Goal: Task Accomplishment & Management: Manage account settings

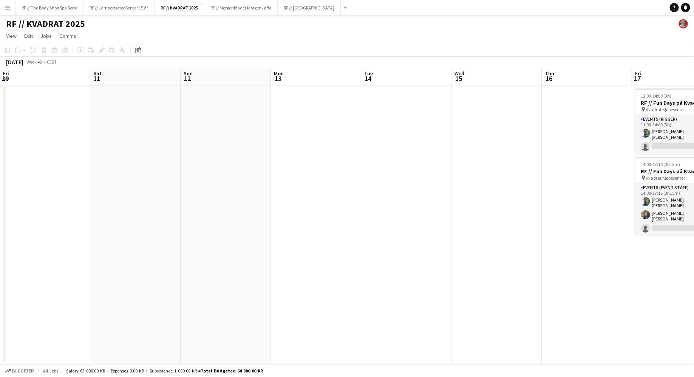
scroll to position [0, 293]
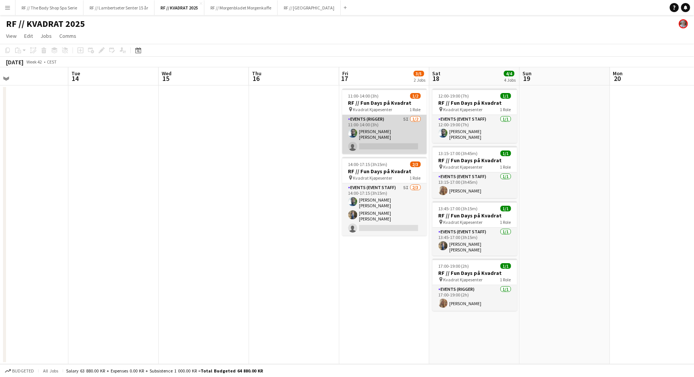
click at [383, 138] on app-card-role "Events (Rigger) 5I 1/2 11:00-14:00 (3h) Anders Lerang Larsen single-neutral-act…" at bounding box center [384, 134] width 85 height 39
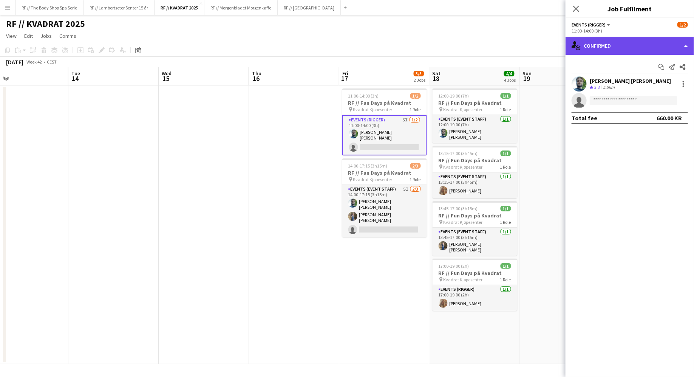
click at [604, 51] on div "single-neutral-actions-check-2 Confirmed" at bounding box center [630, 46] width 128 height 18
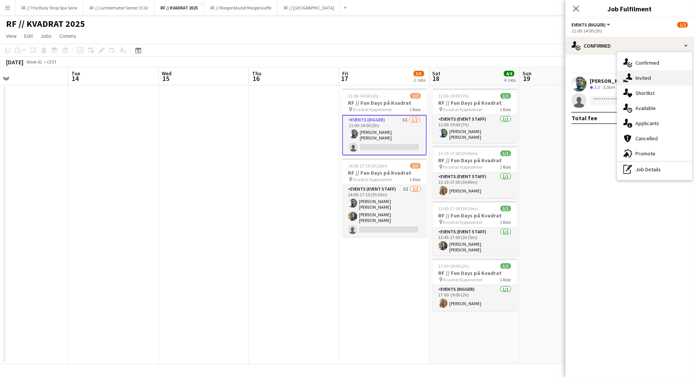
click at [634, 79] on div "single-neutral-actions-share-1 Invited" at bounding box center [654, 77] width 75 height 15
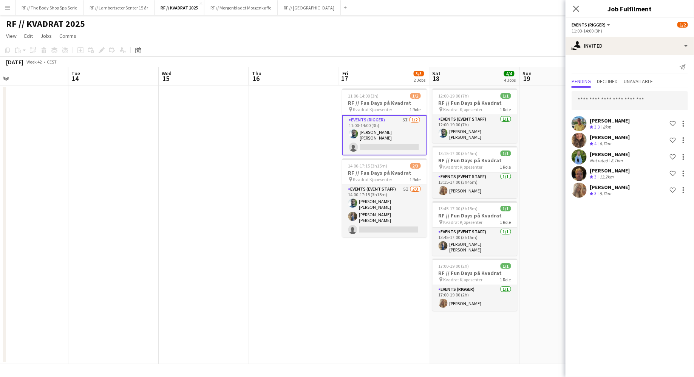
click at [600, 151] on div "Pia Andreassen Helland" at bounding box center [610, 154] width 40 height 7
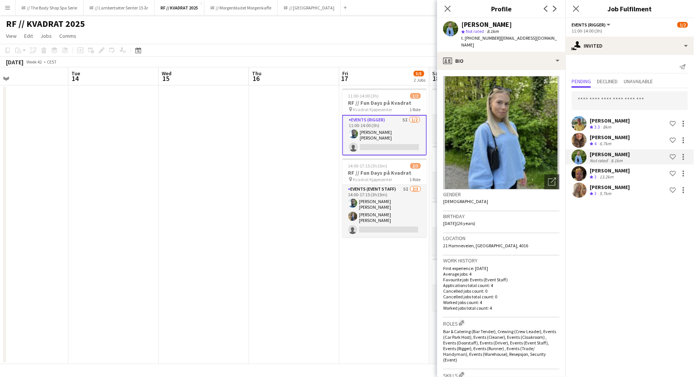
click at [606, 139] on div "[PERSON_NAME]" at bounding box center [610, 137] width 40 height 7
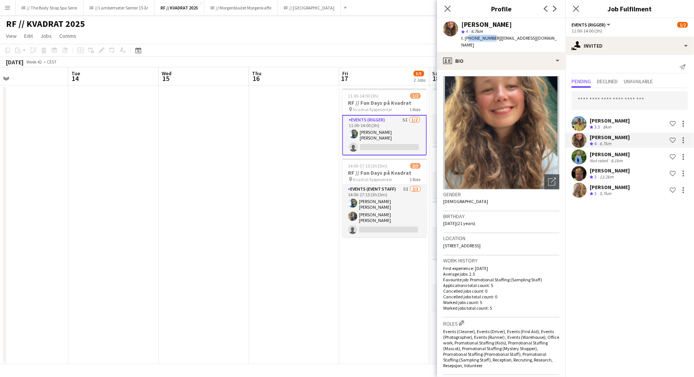
drag, startPoint x: 490, startPoint y: 37, endPoint x: 467, endPoint y: 38, distance: 22.7
click at [467, 38] on span "t. [PHONE_NUMBER]" at bounding box center [480, 38] width 39 height 6
copy span "4790242655"
click at [467, 38] on span "t. [PHONE_NUMBER]" at bounding box center [480, 38] width 39 height 6
click at [605, 156] on div "Pia Andreassen Helland" at bounding box center [610, 154] width 40 height 7
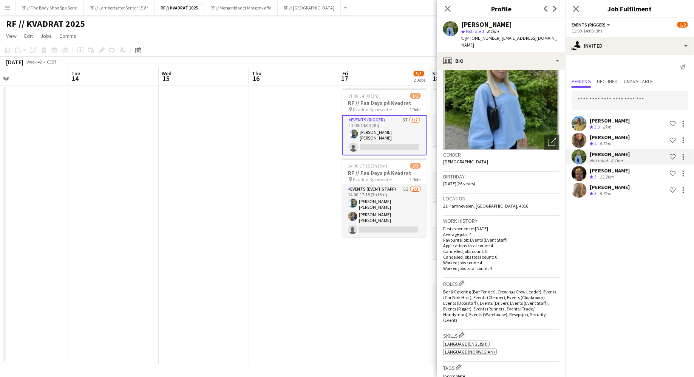
scroll to position [0, 0]
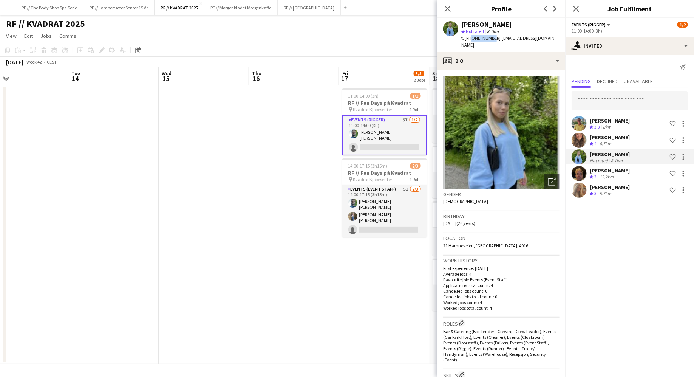
drag, startPoint x: 490, startPoint y: 38, endPoint x: 468, endPoint y: 38, distance: 21.5
click at [468, 38] on span "t. +4792444548" at bounding box center [480, 38] width 39 height 6
click at [485, 35] on span "t. +4792444548" at bounding box center [480, 38] width 39 height 6
drag, startPoint x: 490, startPoint y: 38, endPoint x: 469, endPoint y: 38, distance: 20.8
click at [469, 38] on span "t. +4792444548" at bounding box center [480, 38] width 39 height 6
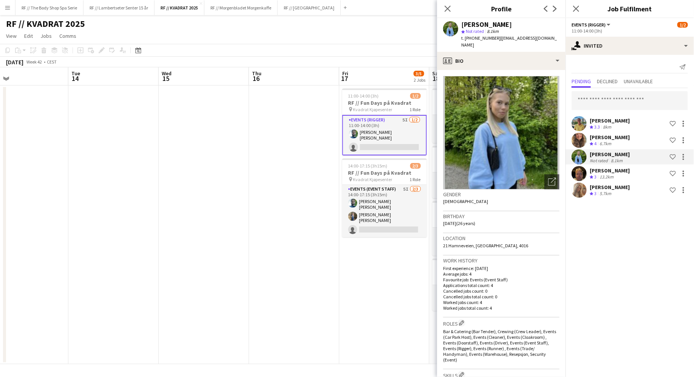
click at [491, 41] on div "t. +4792444548 | piaandreassenhelland@gmail.com" at bounding box center [510, 42] width 98 height 14
drag, startPoint x: 491, startPoint y: 40, endPoint x: 464, endPoint y: 40, distance: 26.4
click at [464, 40] on div "t. +4792444548 | piaandreassenhelland@gmail.com" at bounding box center [510, 42] width 98 height 14
copy span "[PHONE_NUMBER]"
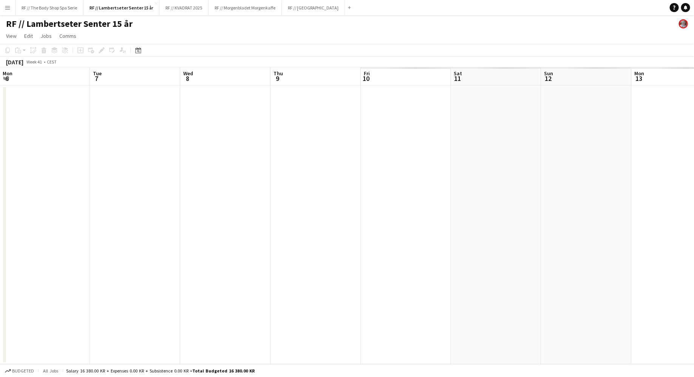
scroll to position [0, 282]
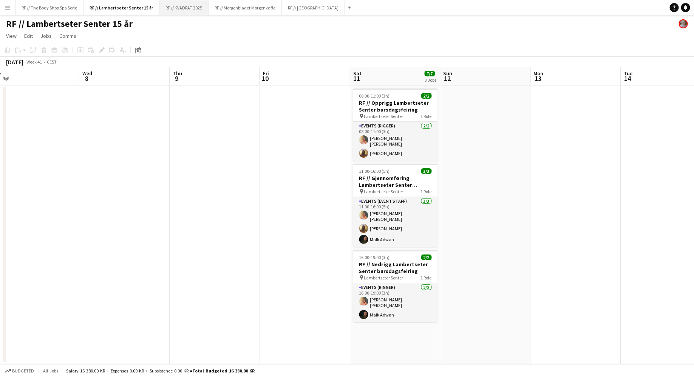
click at [180, 10] on button "RF // KVADRAT 2025 Close" at bounding box center [183, 7] width 49 height 15
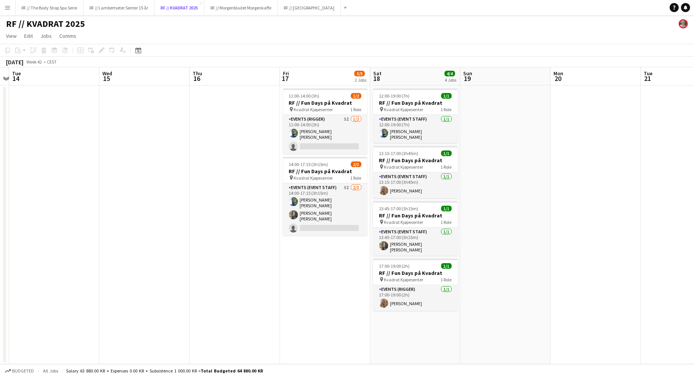
scroll to position [0, 265]
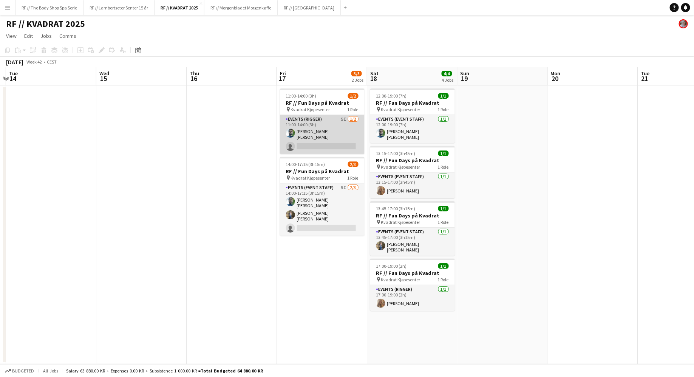
click at [312, 138] on app-card-role "Events (Rigger) 5I 1/2 11:00-14:00 (3h) Anders Lerang Larsen single-neutral-act…" at bounding box center [322, 134] width 85 height 39
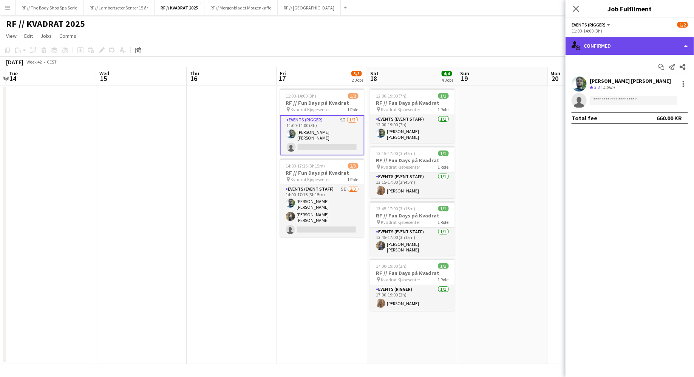
click at [616, 41] on div "single-neutral-actions-check-2 Confirmed" at bounding box center [630, 46] width 128 height 18
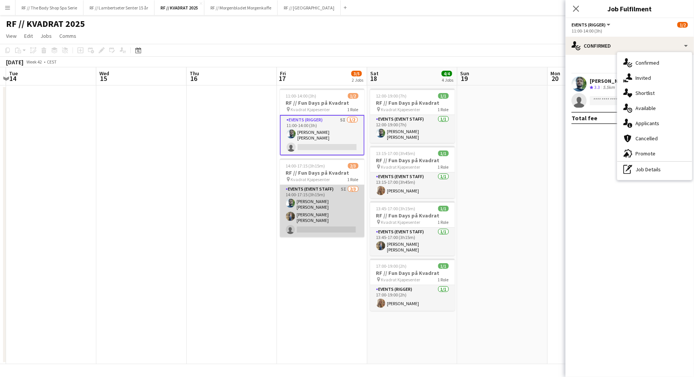
click at [332, 191] on app-card-role "Events (Event Staff) 5I 2/3 14:00-17:15 (3h15m) Anders Lerang Larsen Isabella C…" at bounding box center [322, 211] width 85 height 52
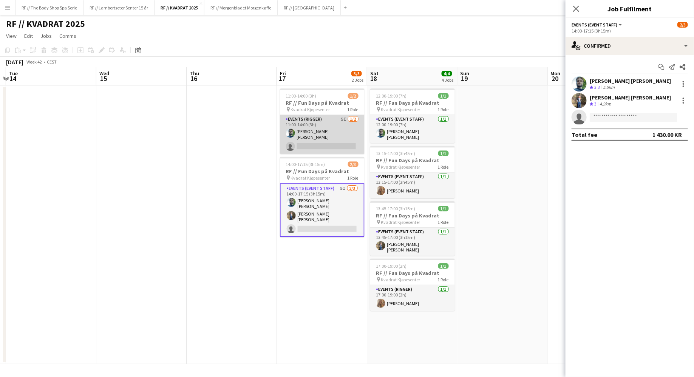
click at [314, 144] on app-card-role "Events (Rigger) 5I 1/2 11:00-14:00 (3h) Anders Lerang Larsen single-neutral-act…" at bounding box center [322, 134] width 85 height 39
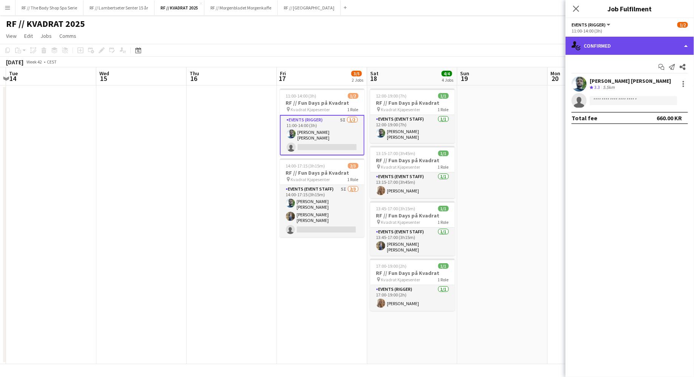
click at [587, 47] on div "single-neutral-actions-check-2 Confirmed" at bounding box center [630, 46] width 128 height 18
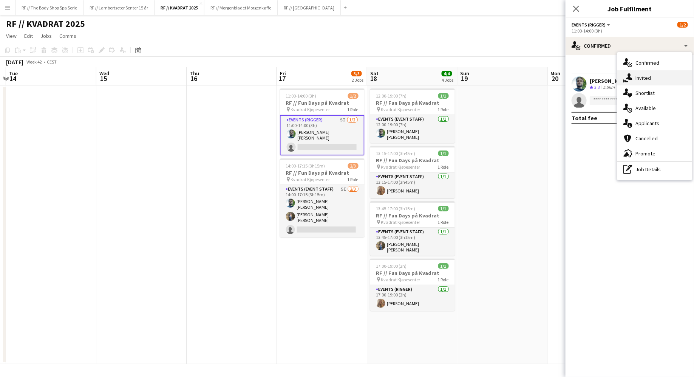
click at [631, 74] on icon "single-neutral-actions-share-1" at bounding box center [627, 77] width 9 height 9
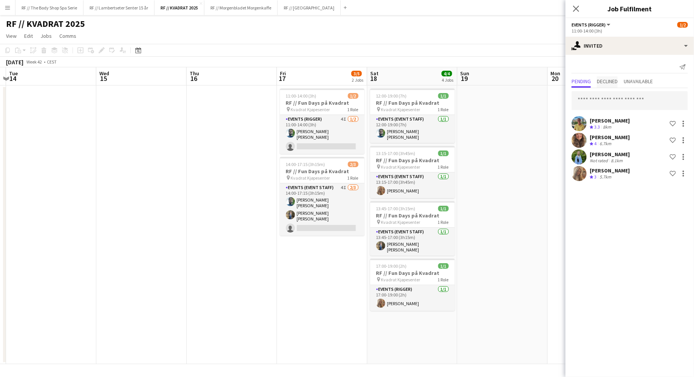
click at [618, 79] on span "Declined" at bounding box center [607, 81] width 21 height 5
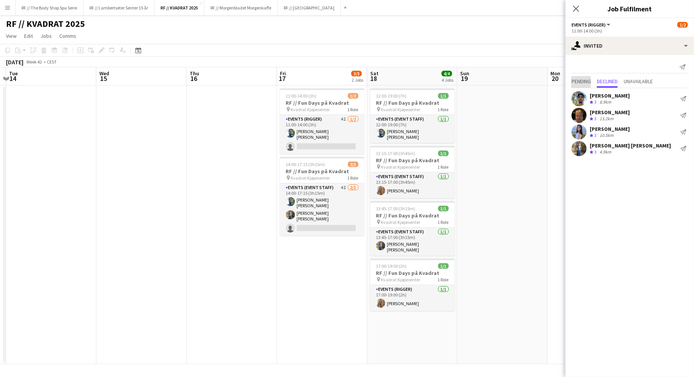
click at [578, 79] on span "Pending" at bounding box center [581, 81] width 19 height 5
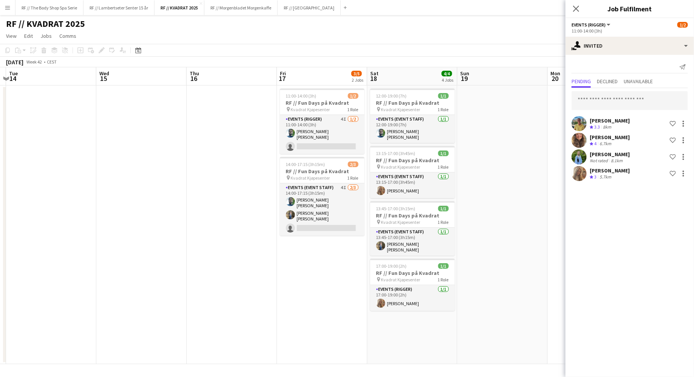
click at [602, 76] on div "Send notification Pending Declined Unavailable Jan Viggo Aakre Crew rating 3.3 …" at bounding box center [630, 122] width 128 height 134
click at [604, 81] on span "Declined" at bounding box center [607, 81] width 21 height 5
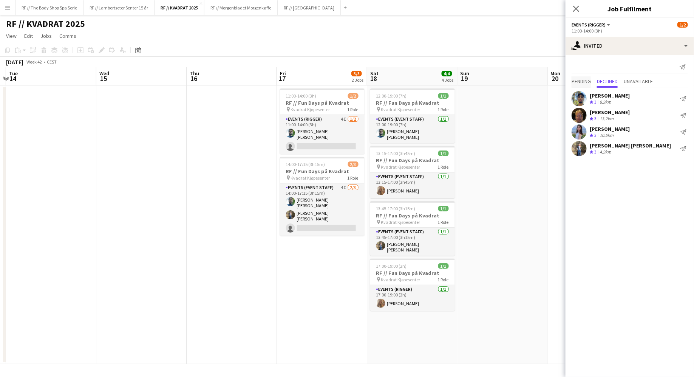
click at [584, 79] on span "Pending" at bounding box center [581, 81] width 19 height 5
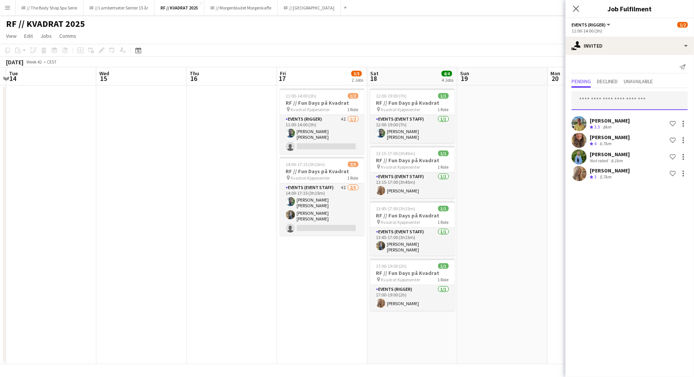
click at [618, 101] on input "text" at bounding box center [630, 100] width 116 height 19
click at [683, 124] on div at bounding box center [683, 123] width 9 height 9
click at [601, 215] on div at bounding box center [347, 188] width 694 height 377
click at [3, 8] on button "Menu" at bounding box center [7, 7] width 15 height 15
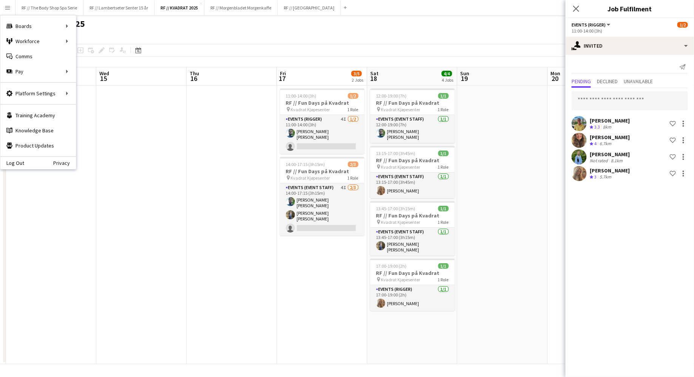
click at [3, 8] on button "Menu" at bounding box center [7, 7] width 15 height 15
click at [318, 267] on app-date-cell "11:00-14:00 (3h) 1/2 RF // Fun Days på Kvadrat pin Kvadrat Kjøpesenter 1 Role E…" at bounding box center [322, 224] width 90 height 278
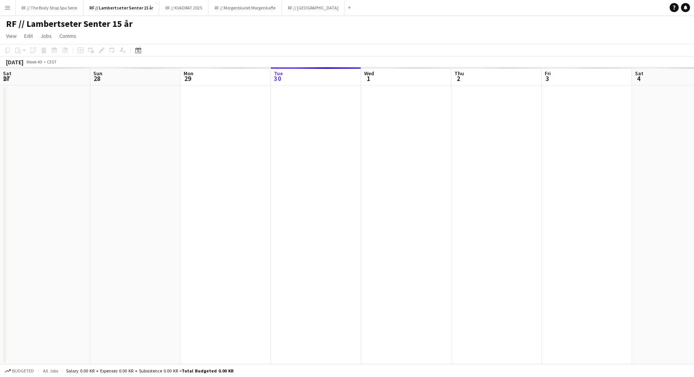
scroll to position [0, 181]
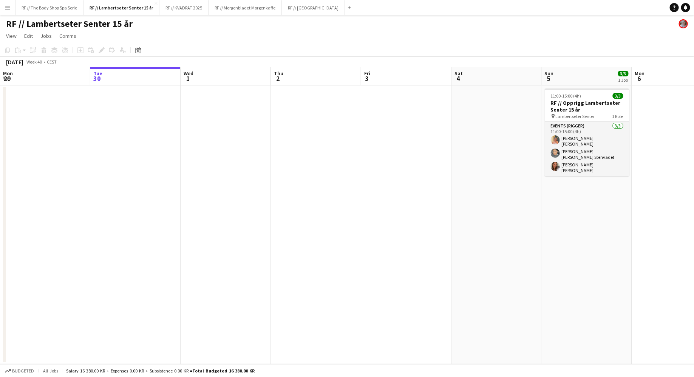
click at [10, 9] on app-icon "Menu" at bounding box center [8, 8] width 6 height 6
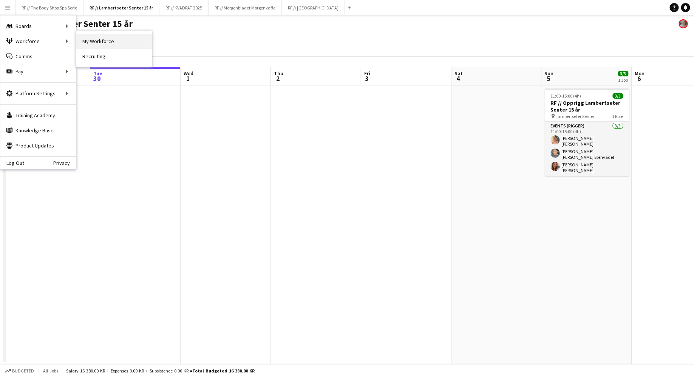
click at [84, 37] on link "My Workforce" at bounding box center [114, 41] width 76 height 15
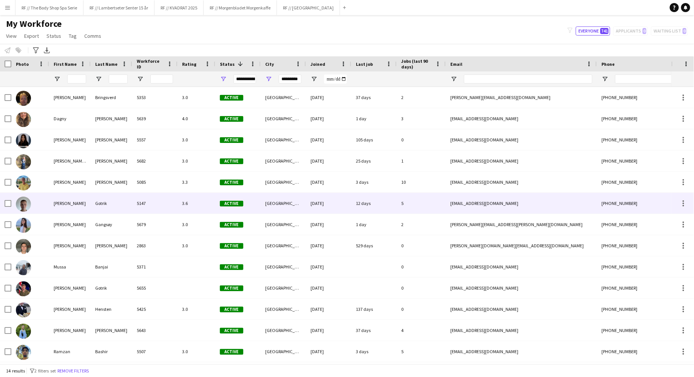
click at [200, 198] on div "3.6" at bounding box center [197, 203] width 38 height 21
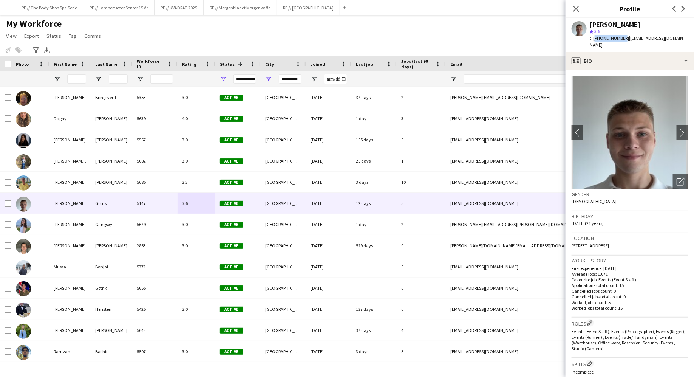
drag, startPoint x: 619, startPoint y: 37, endPoint x: 594, endPoint y: 38, distance: 25.4
click at [594, 38] on div "t. [PHONE_NUMBER] | [EMAIL_ADDRESS][DOMAIN_NAME]" at bounding box center [639, 42] width 98 height 14
copy span "[PHONE_NUMBER]"
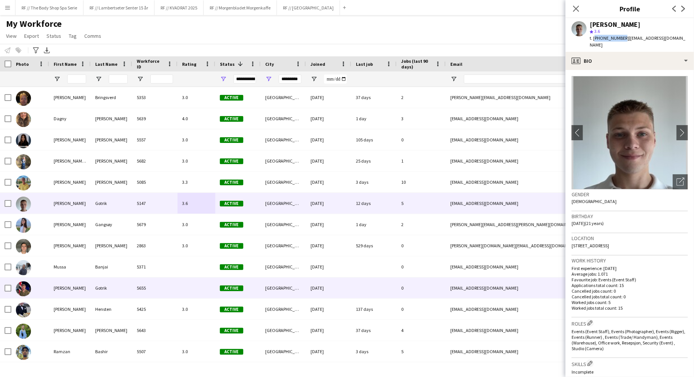
click at [270, 287] on div "[GEOGRAPHIC_DATA]" at bounding box center [283, 287] width 45 height 21
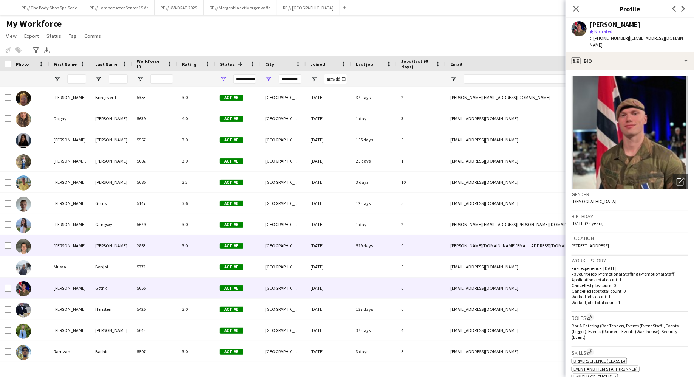
click at [337, 239] on div "[DATE]" at bounding box center [328, 245] width 45 height 21
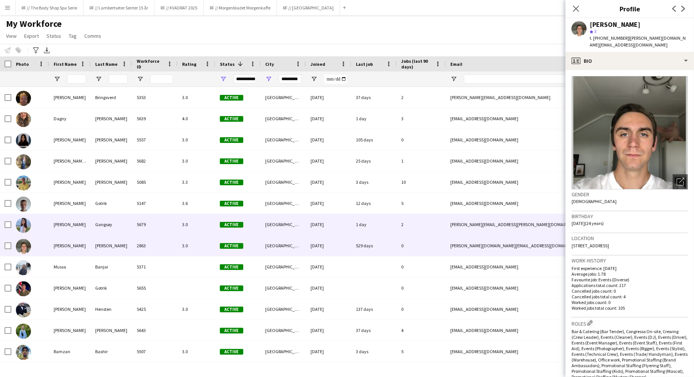
click at [333, 223] on div "[DATE]" at bounding box center [328, 224] width 45 height 21
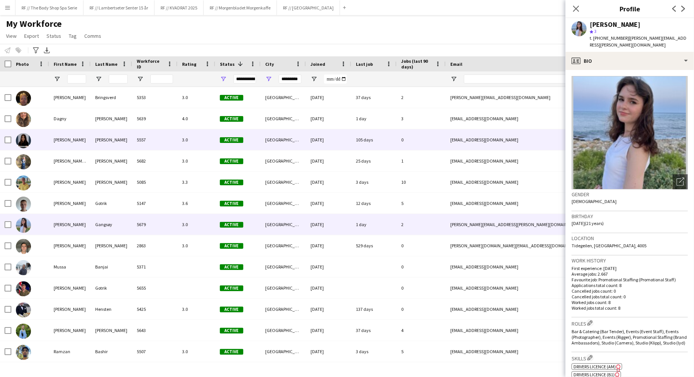
click at [321, 141] on div "[DATE]" at bounding box center [328, 139] width 45 height 21
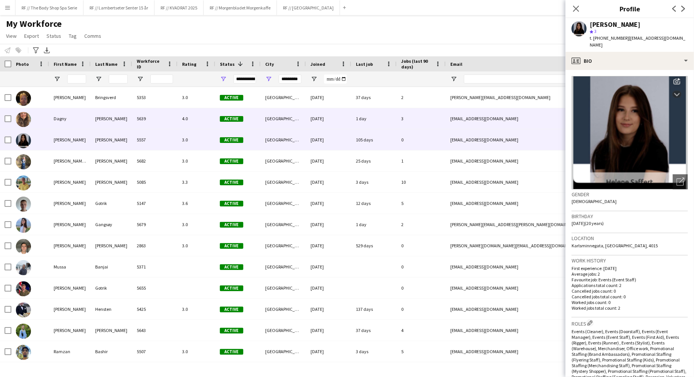
click at [318, 111] on div "[DATE]" at bounding box center [328, 118] width 45 height 21
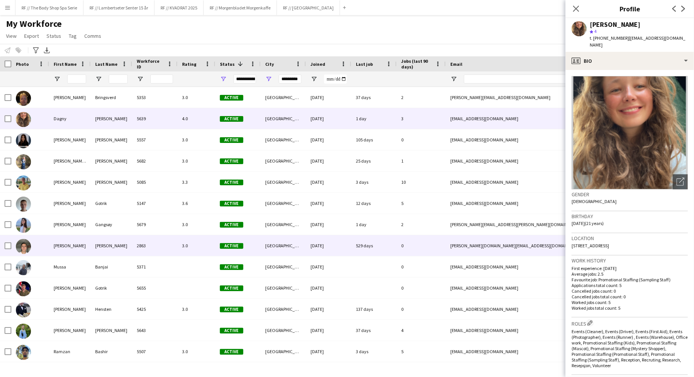
click at [307, 247] on div "[DATE]" at bounding box center [328, 245] width 45 height 21
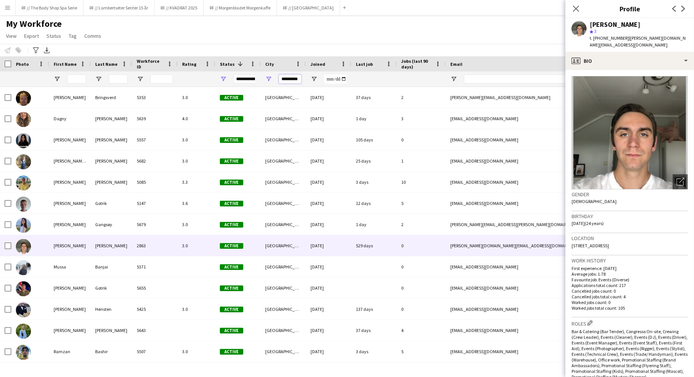
click at [290, 79] on input "*********" at bounding box center [290, 78] width 23 height 9
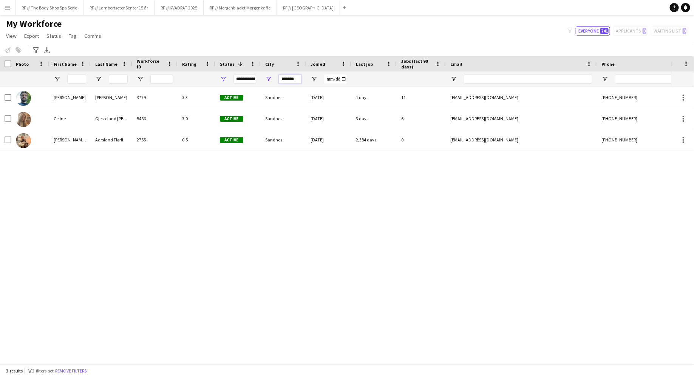
type input "*******"
click at [221, 257] on div "[PERSON_NAME] [PERSON_NAME] 3779 3.3 Active Sandnes [DATE] 1 day 11 [EMAIL_ADDR…" at bounding box center [335, 225] width 671 height 277
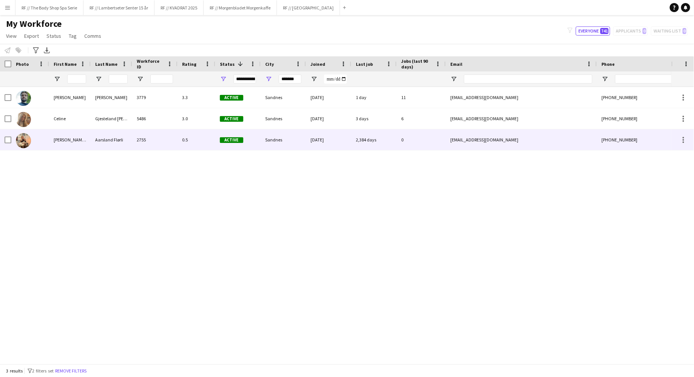
click at [390, 136] on div "2,384 days" at bounding box center [373, 139] width 45 height 21
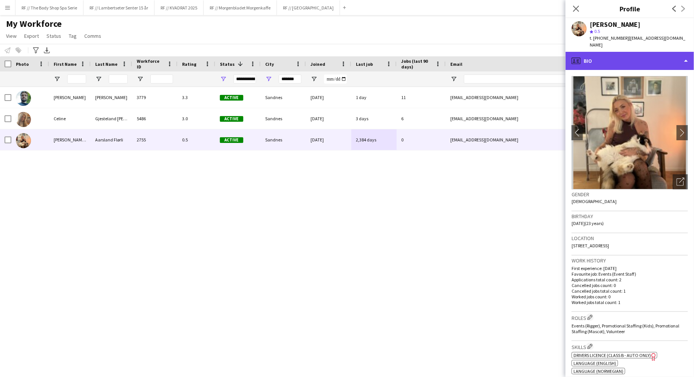
click at [616, 58] on div "profile Bio" at bounding box center [630, 61] width 128 height 18
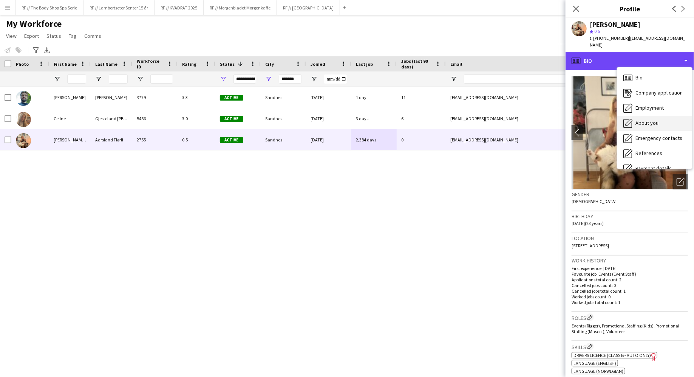
scroll to position [71, 0]
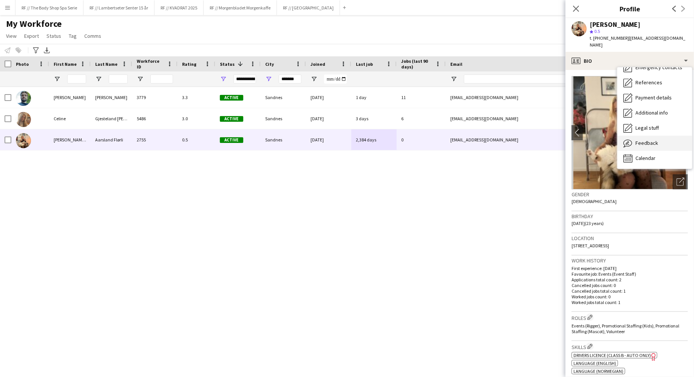
click at [661, 136] on div "Feedback Feedback" at bounding box center [654, 143] width 75 height 15
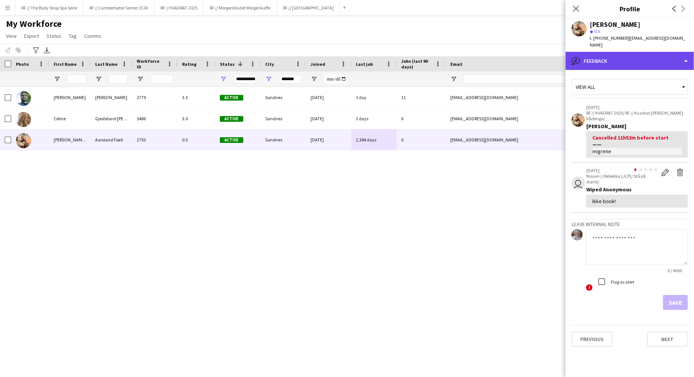
click at [593, 59] on div "bubble-pencil Feedback" at bounding box center [630, 61] width 128 height 18
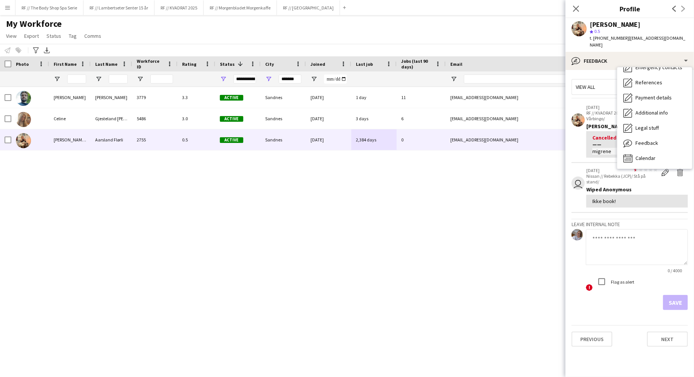
click at [572, 262] on div "0 / 4000 ! Flag as alert" at bounding box center [630, 260] width 116 height 63
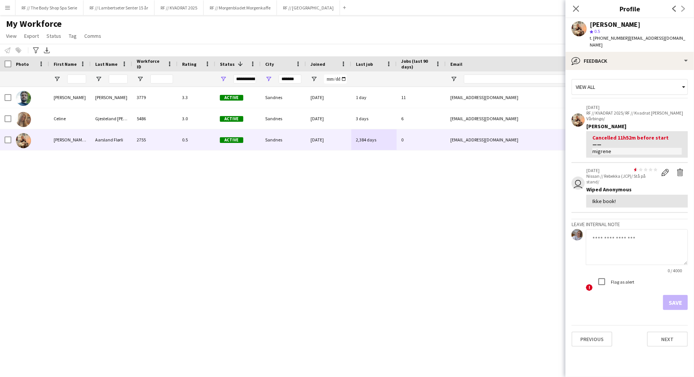
click at [604, 325] on div "Previous Next" at bounding box center [630, 336] width 116 height 22
click at [589, 284] on span "!" at bounding box center [589, 287] width 7 height 7
click at [670, 295] on div "Save" at bounding box center [630, 302] width 116 height 15
click at [616, 236] on textarea at bounding box center [637, 247] width 102 height 36
click at [632, 298] on app-crew-profile-feedback-tab "View all [DATE] RF // KVADRAT 2025/ RF // Kvadrat [PERSON_NAME] Vårbingo/ [PERS…" at bounding box center [630, 223] width 128 height 307
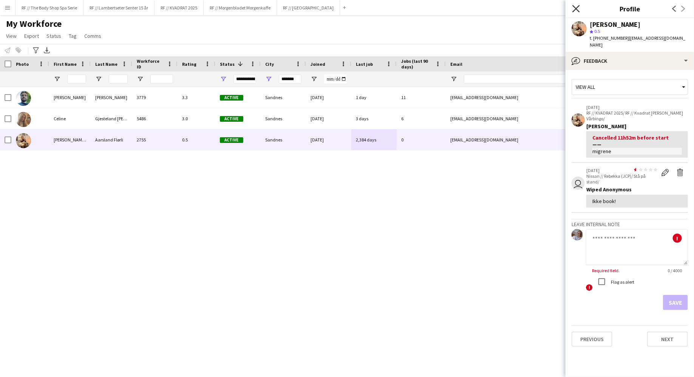
click at [579, 9] on icon "Close pop-in" at bounding box center [575, 8] width 7 height 7
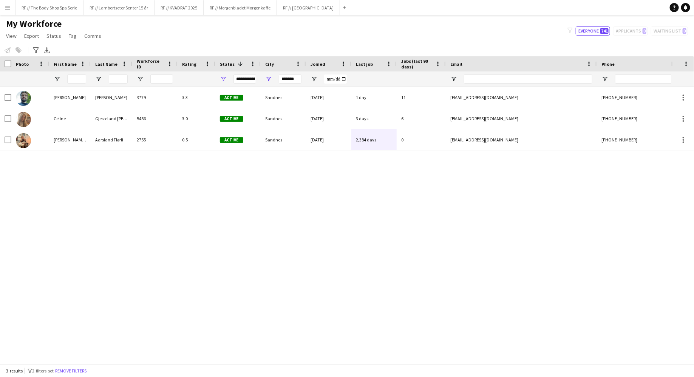
click at [260, 209] on div "[PERSON_NAME] [PERSON_NAME] 3779 3.3 Active Sandnes [DATE] 1 day 11 [EMAIL_ADDR…" at bounding box center [335, 225] width 671 height 277
